Goal: Transaction & Acquisition: Purchase product/service

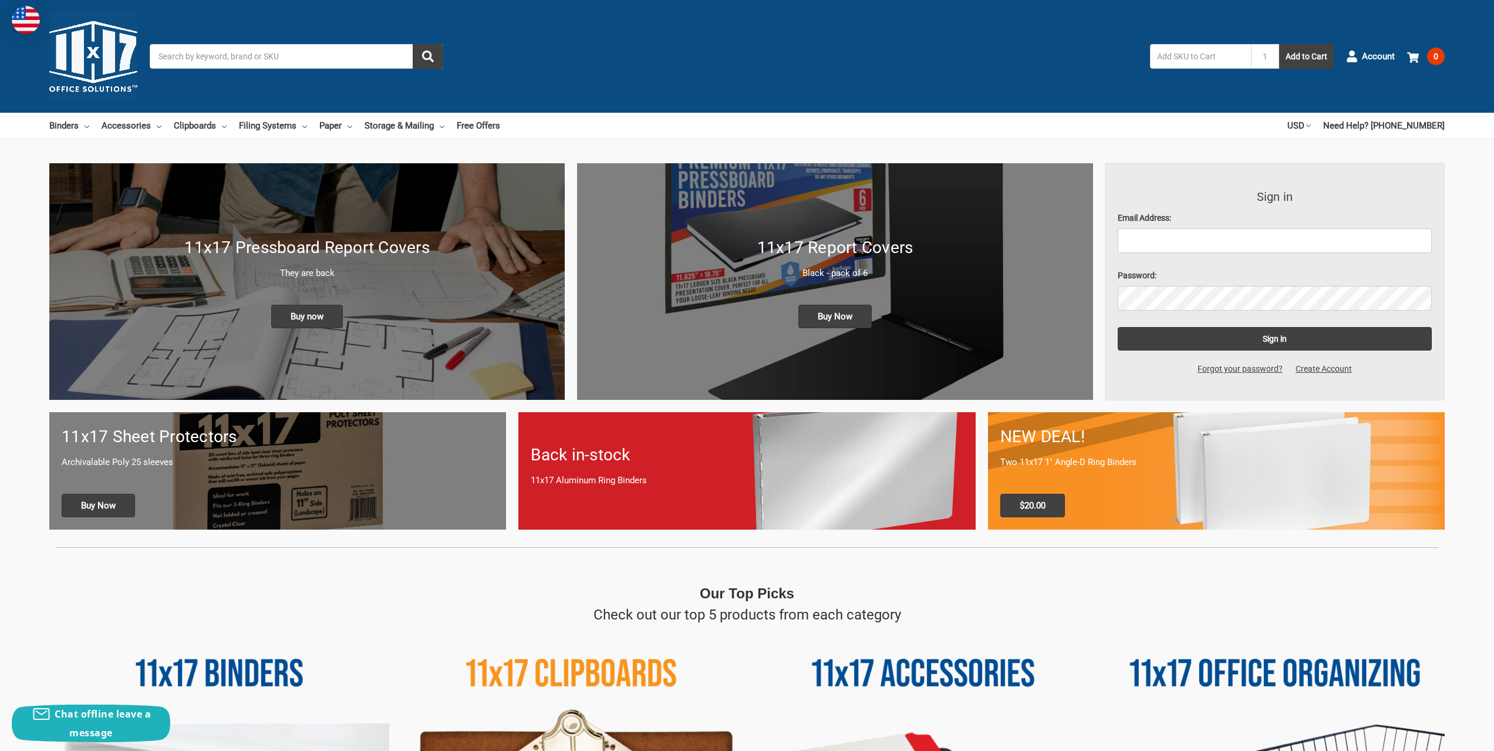
drag, startPoint x: 0, startPoint y: 0, endPoint x: 588, endPoint y: 98, distance: 595.8
click at [588, 98] on div "Toggle menu Search 1 Add to Cart Account 0 Your Cart Your Cart Is Empty. Total …" at bounding box center [747, 56] width 1494 height 113
click at [224, 123] on link "Clipboards" at bounding box center [200, 126] width 53 height 26
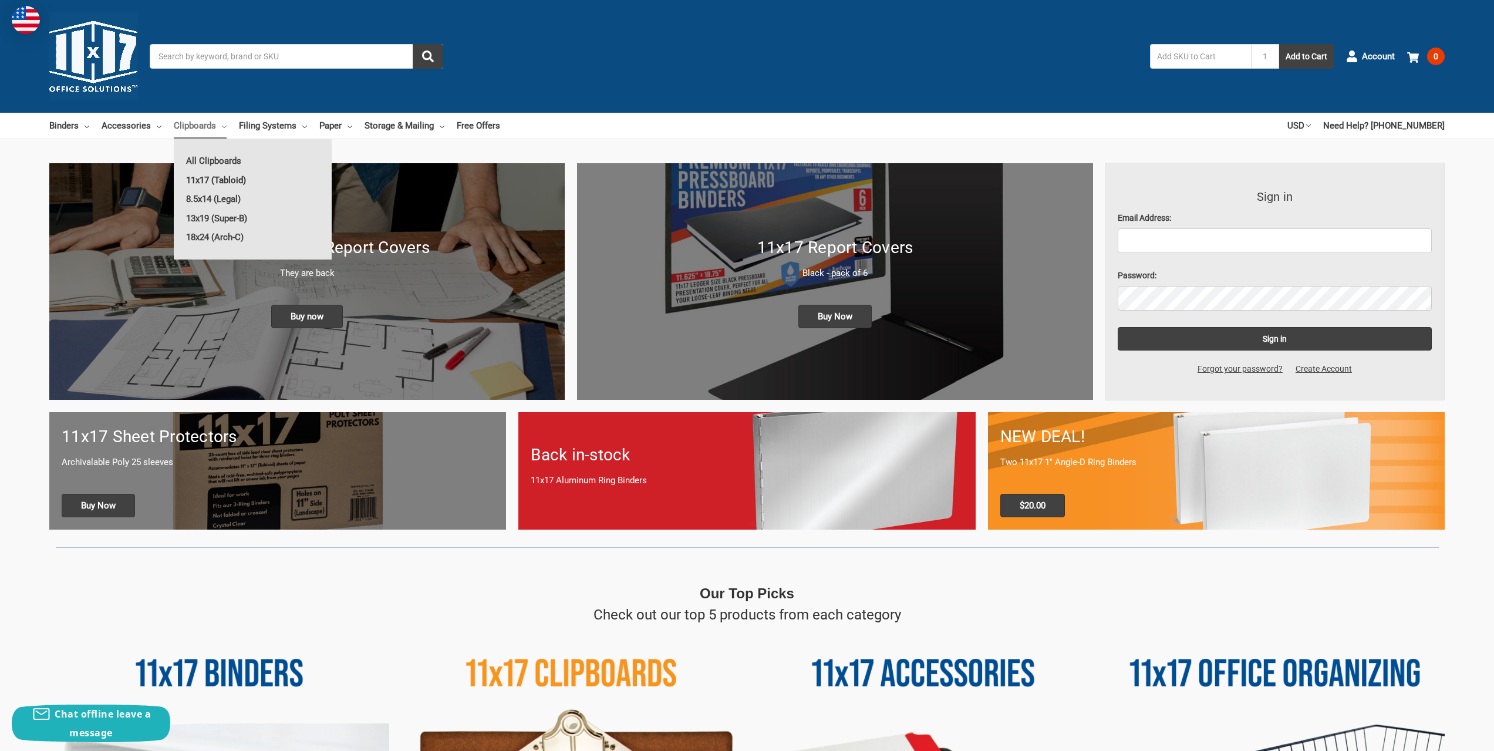
click at [232, 181] on link "11x17 (Tabloid)" at bounding box center [253, 180] width 158 height 19
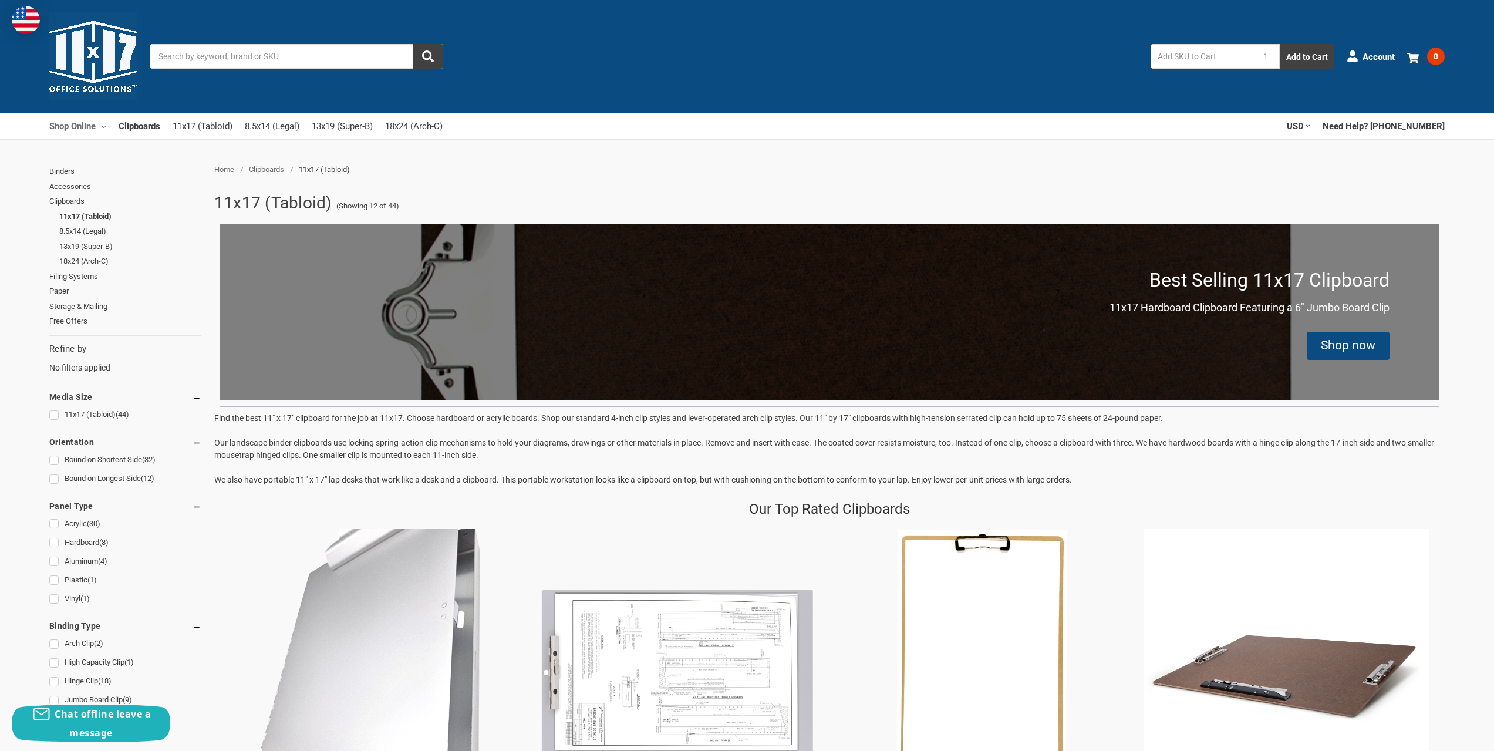
click at [100, 123] on link "Shop Online" at bounding box center [77, 126] width 57 height 26
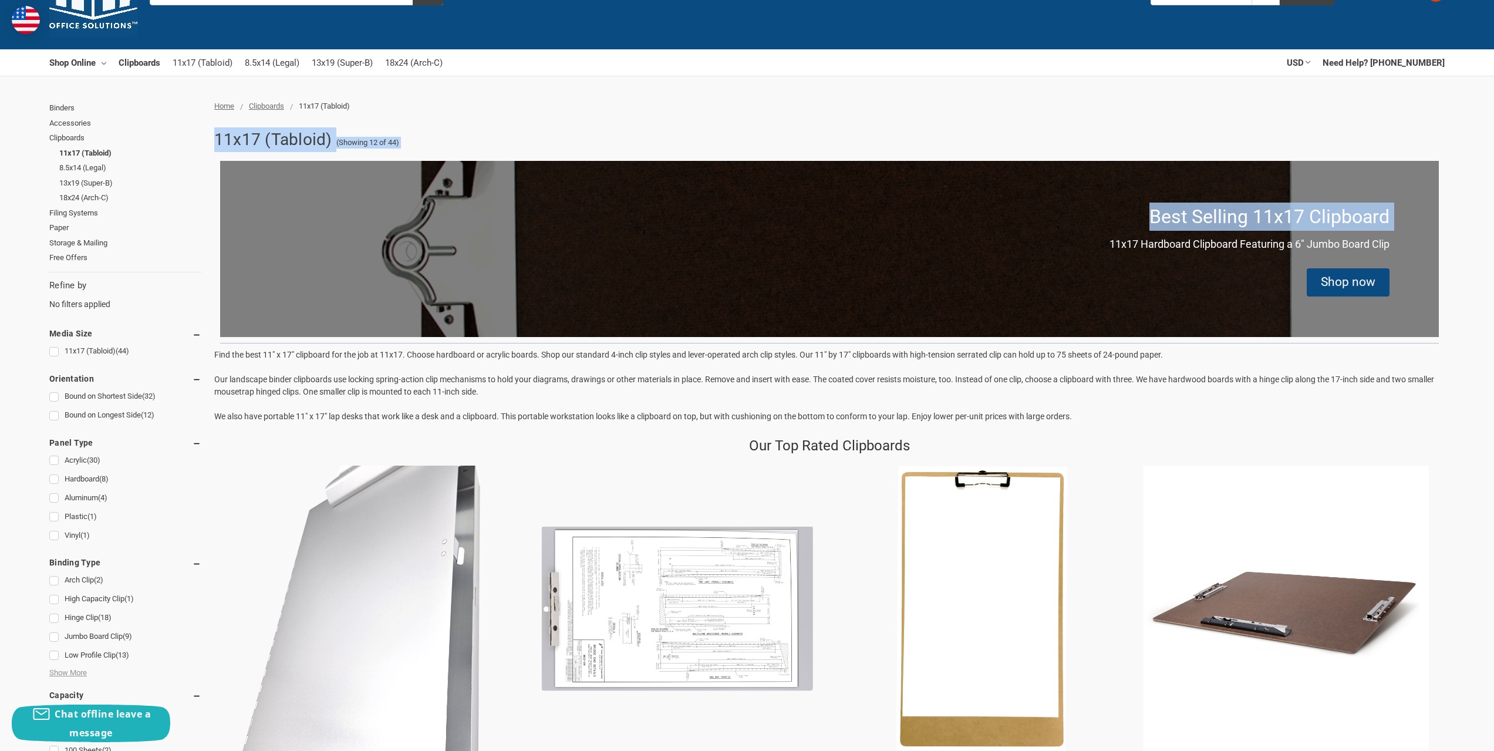
scroll to position [176, 0]
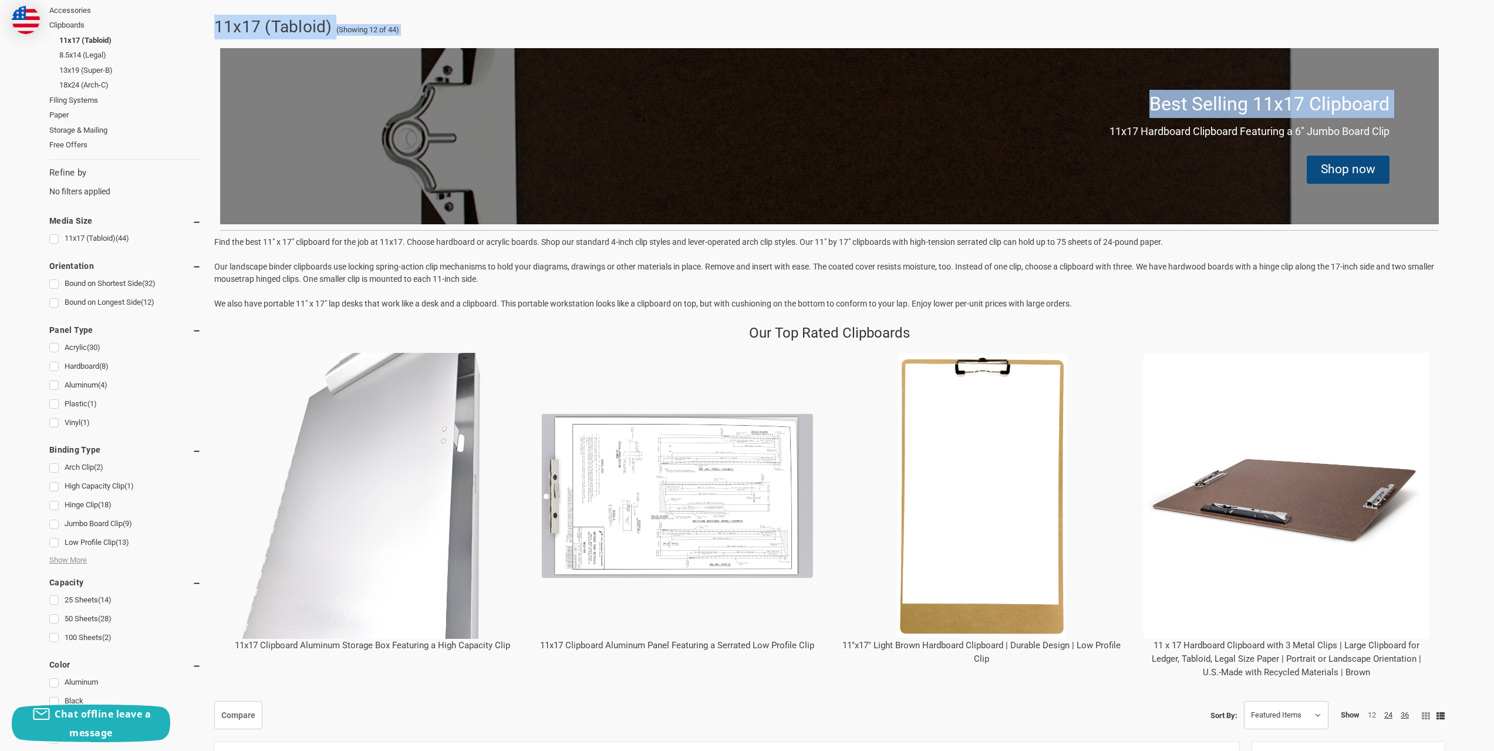
click at [415, 497] on img "11x17 Clipboard Aluminum Storage Box Featuring a High Capacity Clip" at bounding box center [373, 496] width 286 height 286
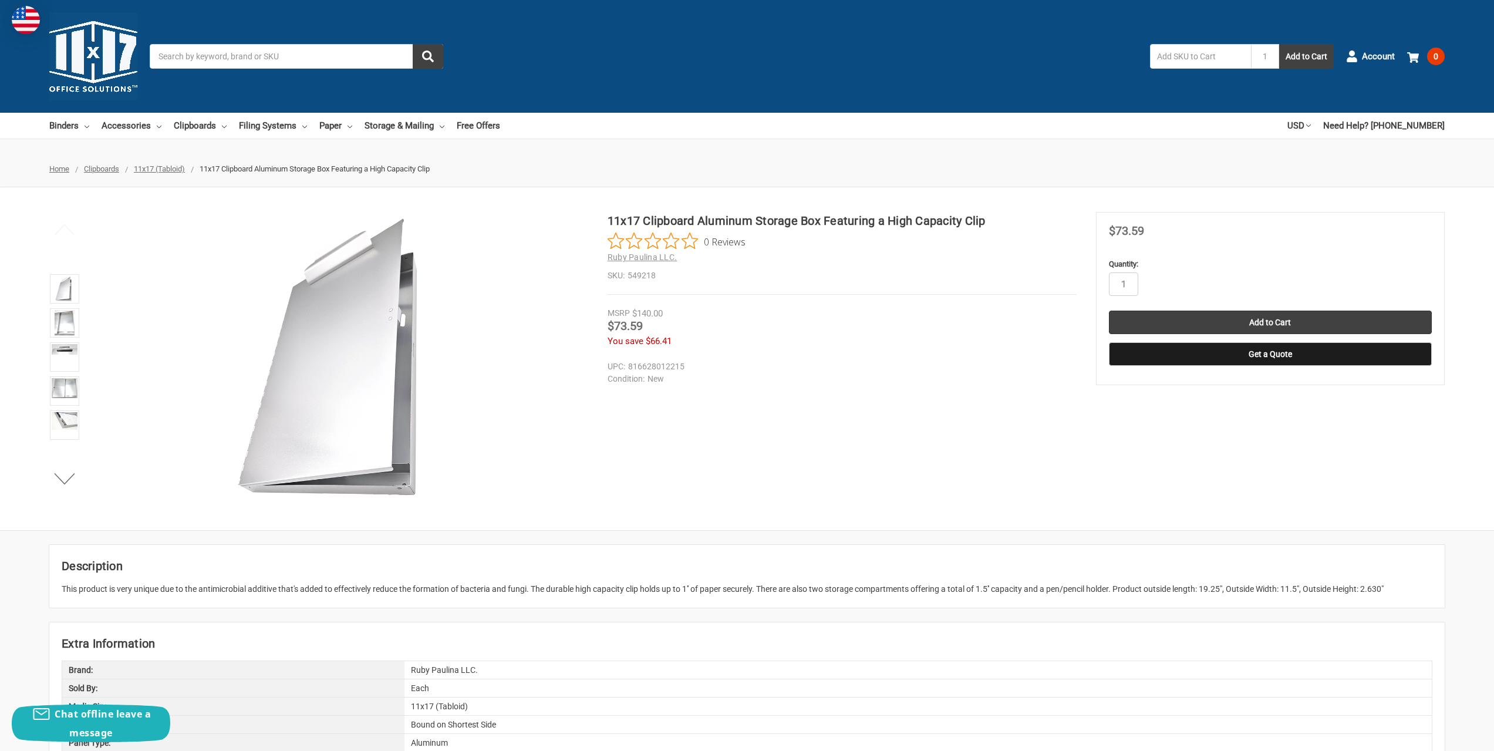
click at [887, 493] on div "11x17 Clipboard Aluminum Storage Box Featuring a High Capacity Clip 0 Reviews R…" at bounding box center [747, 359] width 1494 height 294
